Goal: Find specific page/section: Find specific page/section

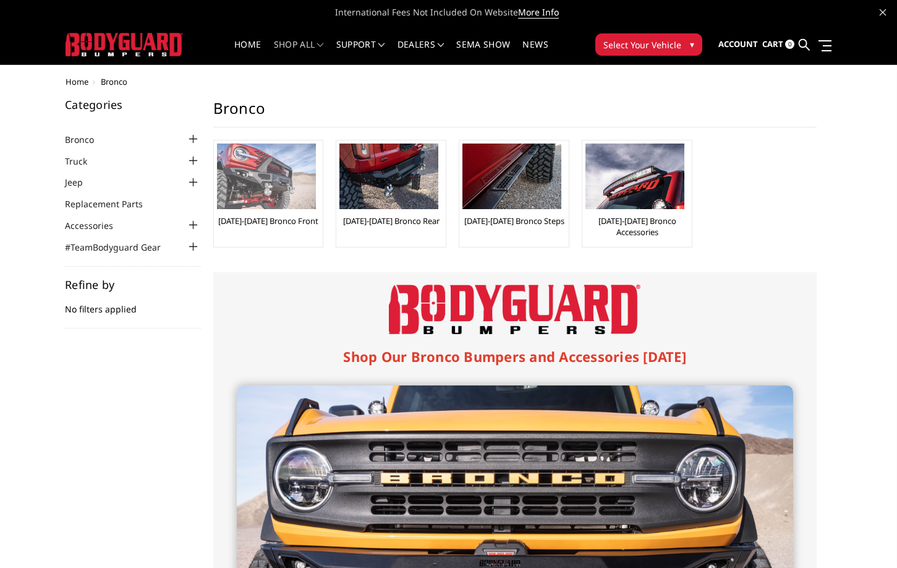
click at [271, 206] on img at bounding box center [266, 176] width 99 height 66
